Goal: Task Accomplishment & Management: Manage account settings

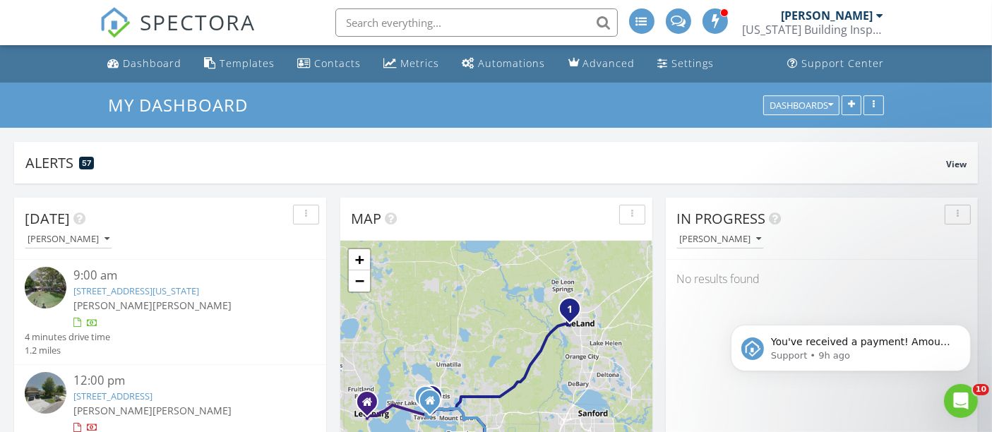
click at [829, 106] on icon "button" at bounding box center [830, 105] width 5 height 10
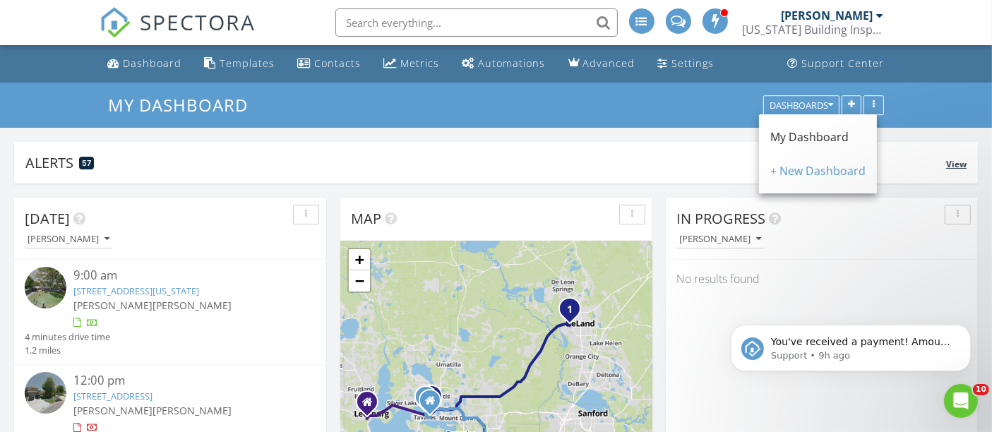
click at [685, 145] on div "Alerts 57 View" at bounding box center [495, 163] width 963 height 42
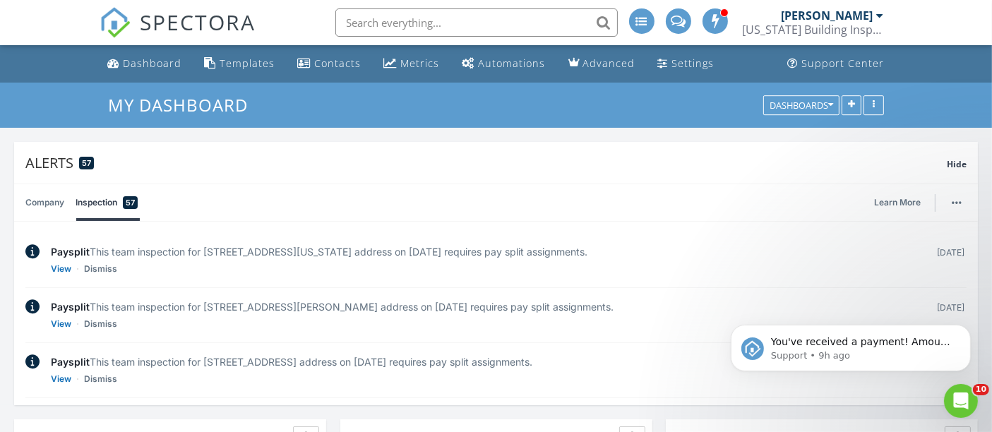
click at [879, 13] on div at bounding box center [880, 15] width 7 height 11
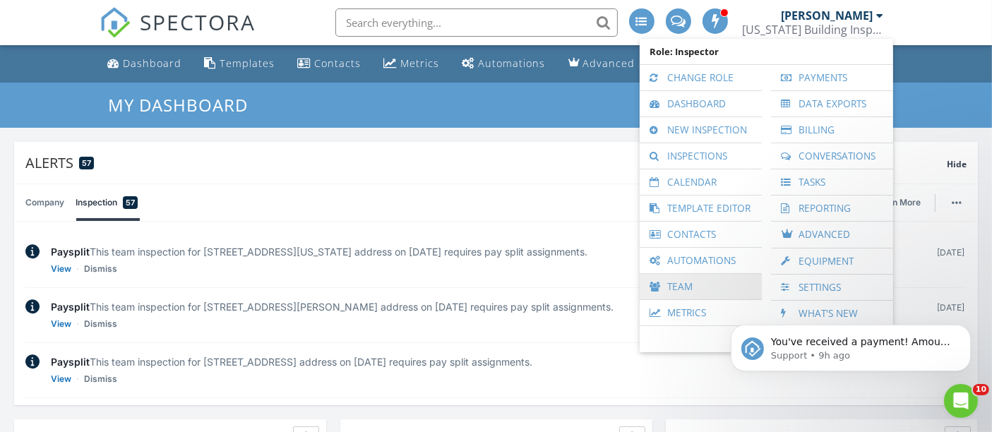
click at [683, 284] on link "Team" at bounding box center [701, 286] width 108 height 25
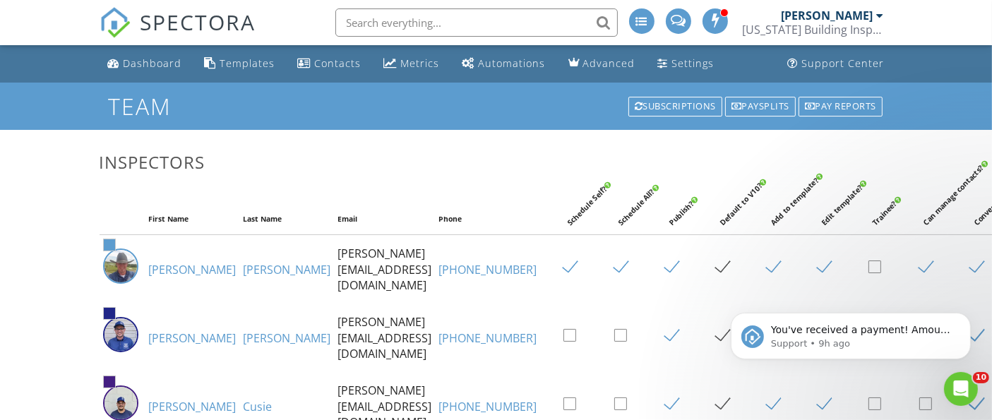
click at [544, 115] on h1 "Team" at bounding box center [495, 106] width 775 height 25
click at [817, 104] on div "Pay reports" at bounding box center [840, 107] width 84 height 20
